Goal: Communication & Community: Answer question/provide support

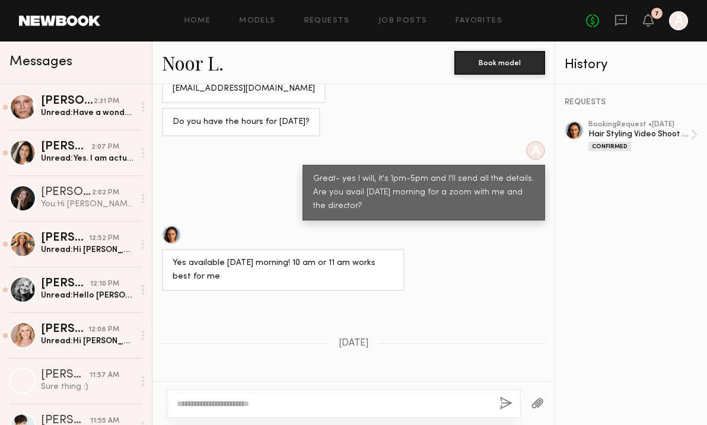
scroll to position [909, 0]
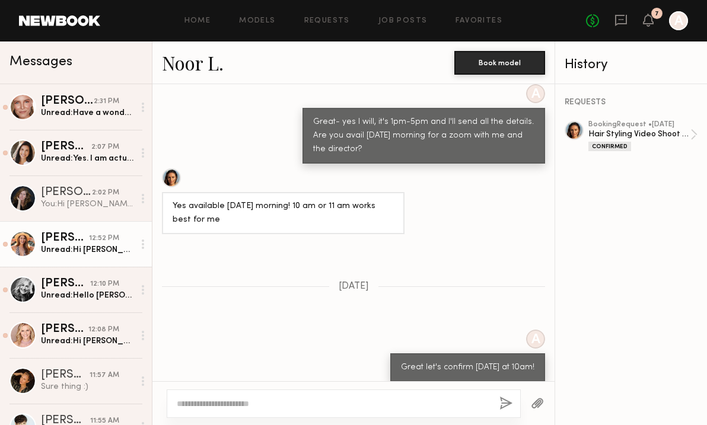
click at [95, 246] on div "Unread: Hi Anne, Good to hear from you and Happy Monday! Yes, I am available on…" at bounding box center [87, 249] width 93 height 11
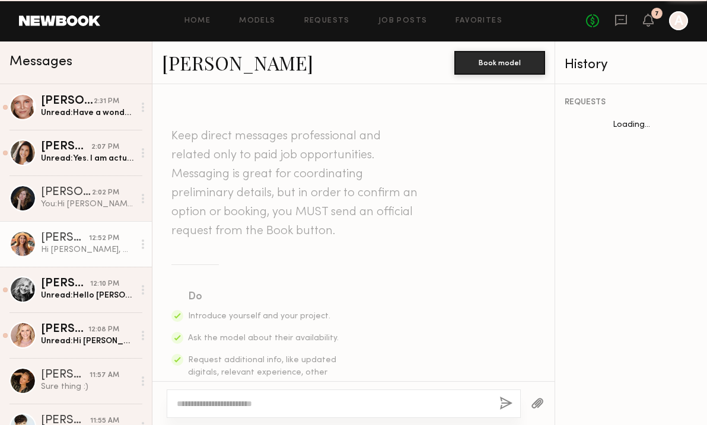
scroll to position [481, 0]
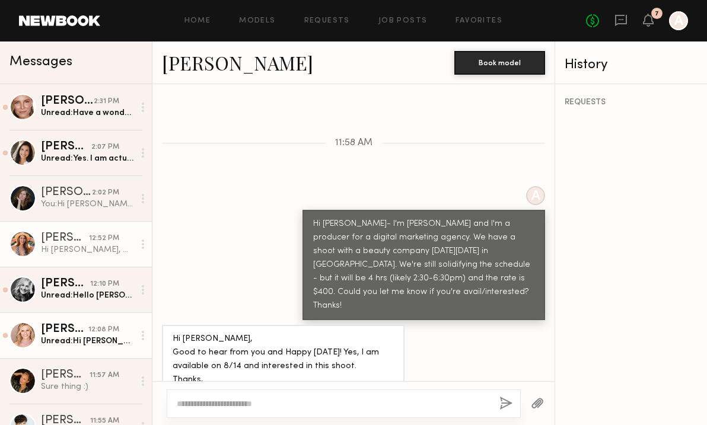
click at [87, 322] on link "Alexandra K. 12:08 PM Unread: Hi Anne, thank you so much for your message. I’m …" at bounding box center [76, 336] width 152 height 46
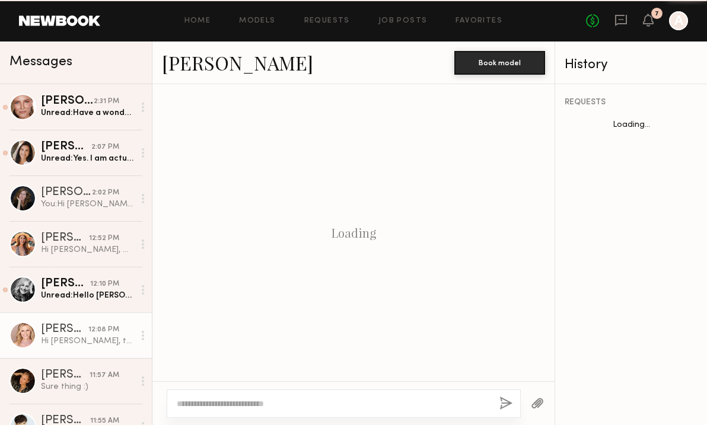
scroll to position [522, 0]
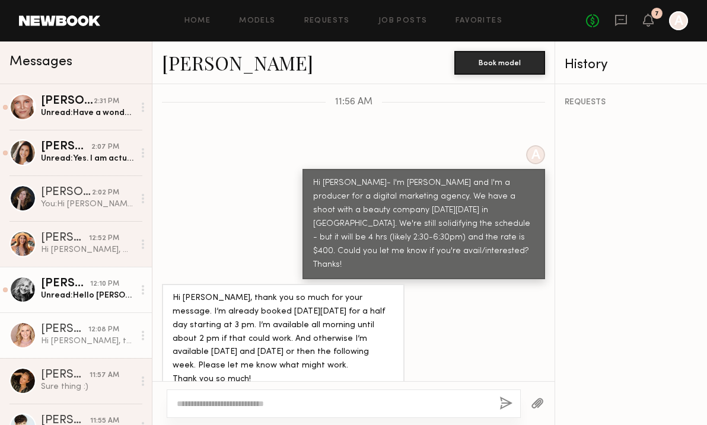
click at [94, 299] on div "Unread: Hello Anne Thank you so much for your message . Sorry I won’t be able ……" at bounding box center [87, 295] width 93 height 11
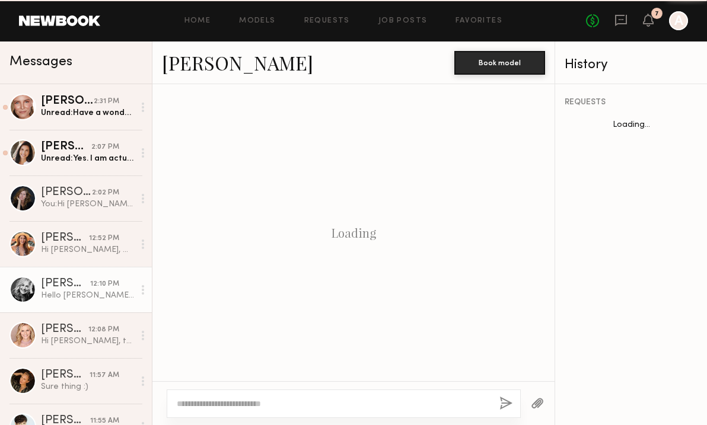
scroll to position [467, 0]
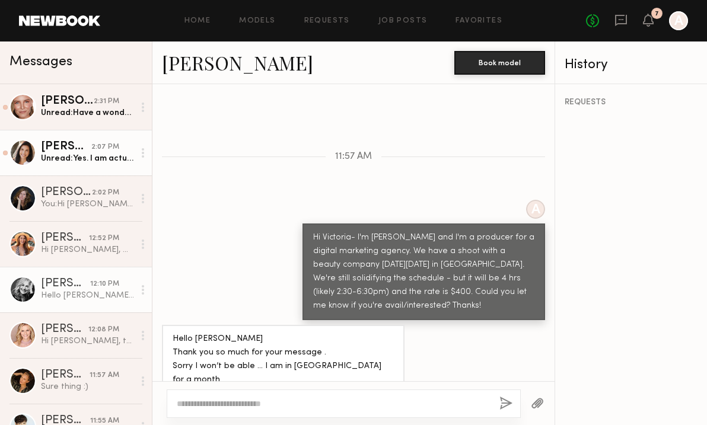
click at [72, 139] on link "Cristina D. 2:07 PM Unread: Yes. I am actually available/ interested. I come fr…" at bounding box center [76, 153] width 152 height 46
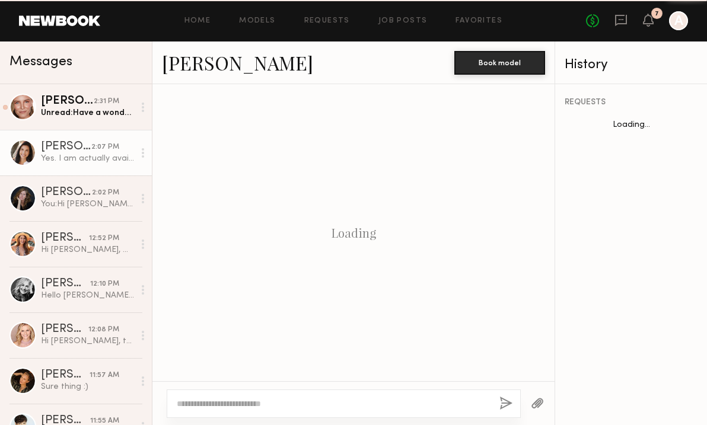
scroll to position [453, 0]
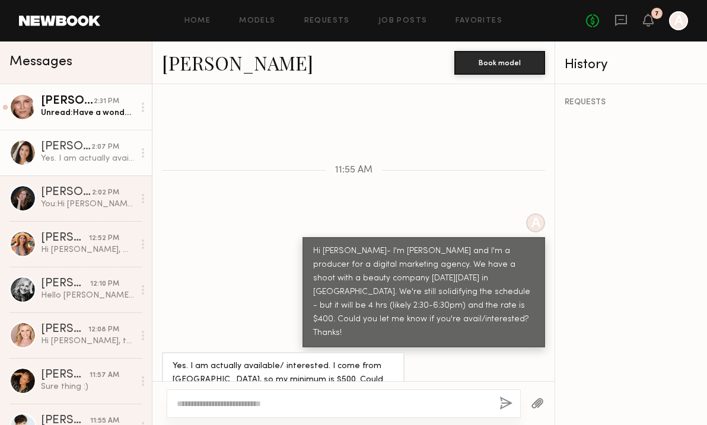
click at [74, 91] on link "Gordana S. 2:31 PM Unread: Have a wonderful day! :)" at bounding box center [76, 107] width 152 height 46
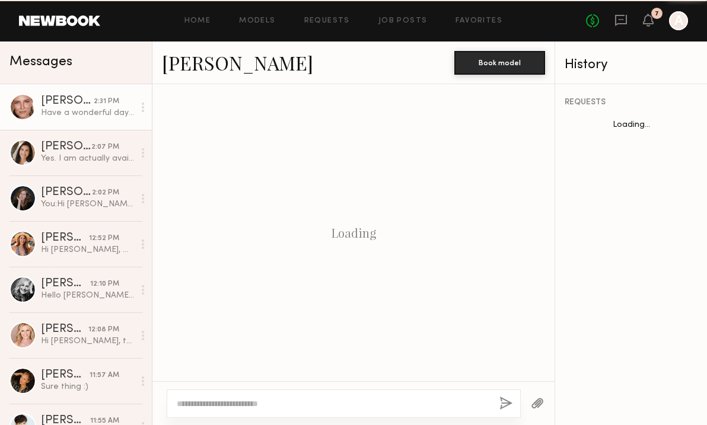
scroll to position [689, 0]
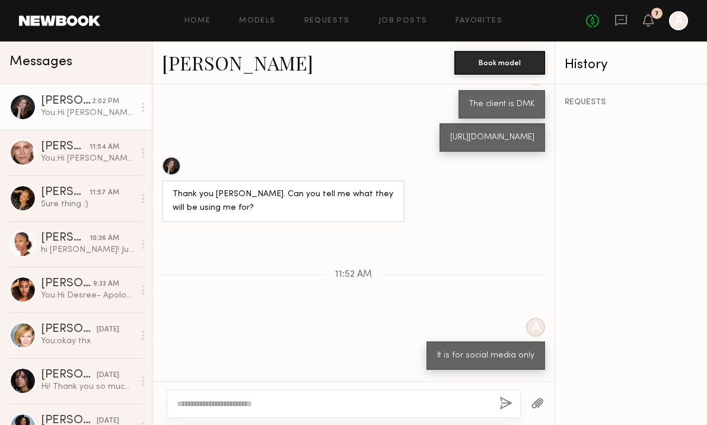
scroll to position [1601, 0]
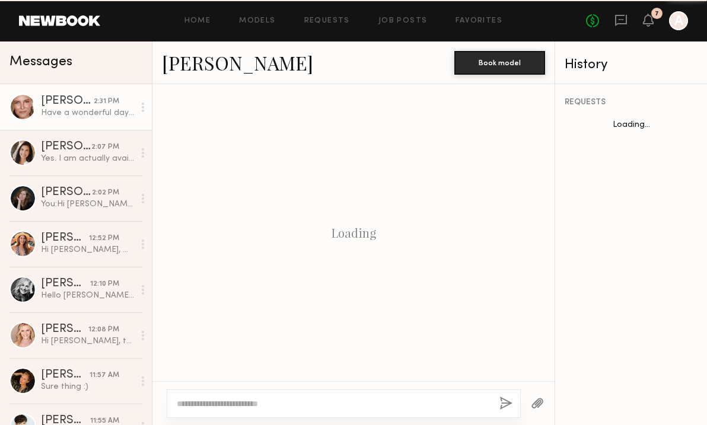
scroll to position [689, 0]
